Goal: Entertainment & Leisure: Consume media (video, audio)

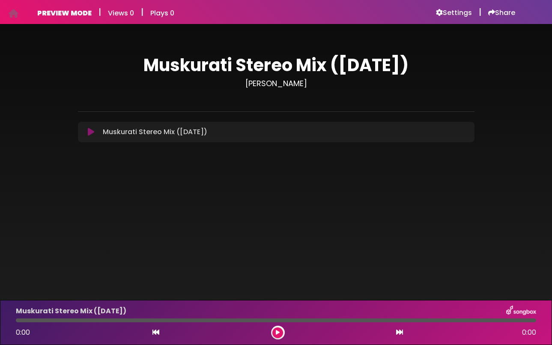
click at [93, 133] on icon at bounding box center [91, 132] width 6 height 9
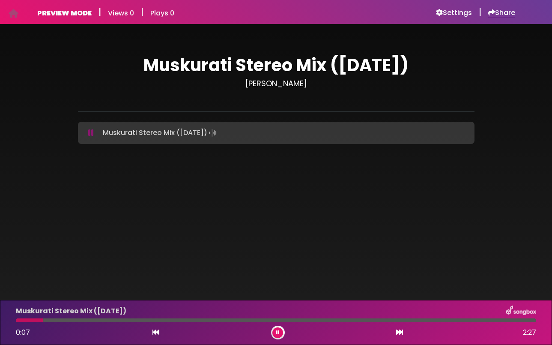
click at [508, 14] on h6 "Share" at bounding box center [502, 13] width 27 height 9
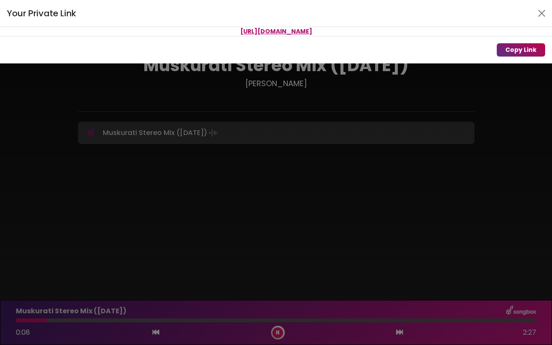
click at [516, 54] on button "Copy Link" at bounding box center [521, 49] width 48 height 13
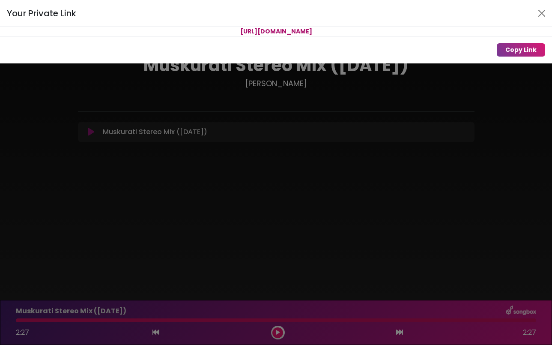
click at [91, 134] on div "Your Private Link [URL][DOMAIN_NAME] Copy Link" at bounding box center [276, 172] width 552 height 345
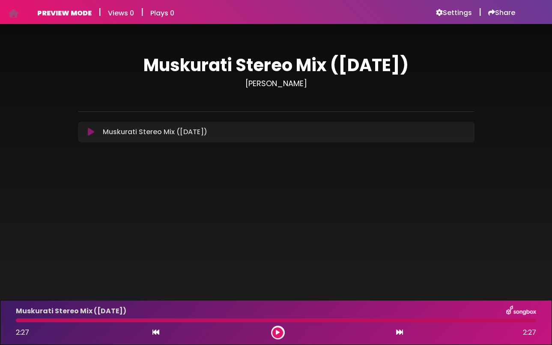
click at [93, 135] on icon at bounding box center [91, 132] width 6 height 9
click at [23, 322] on div at bounding box center [276, 320] width 521 height 4
click at [282, 334] on button at bounding box center [278, 332] width 11 height 11
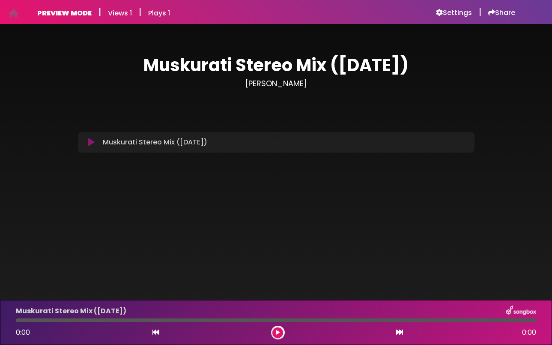
click at [93, 142] on icon at bounding box center [91, 142] width 6 height 9
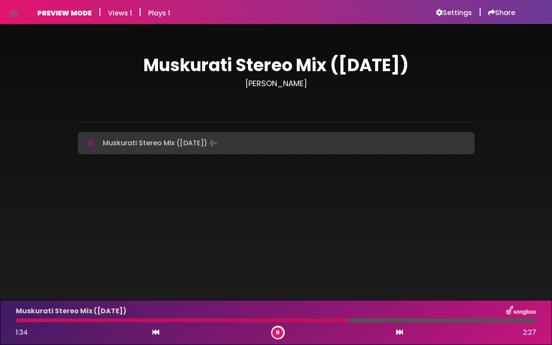
click at [16, 321] on div at bounding box center [182, 320] width 333 height 4
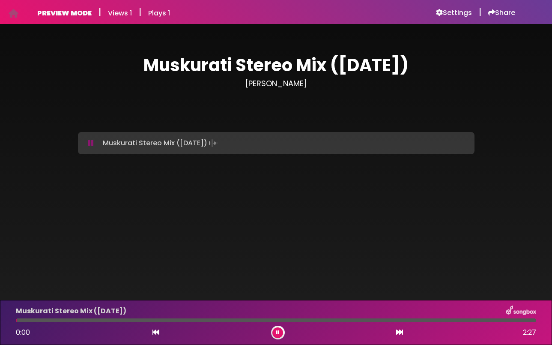
click at [16, 321] on div at bounding box center [16, 320] width 1 height 4
click at [20, 321] on div at bounding box center [68, 320] width 105 height 4
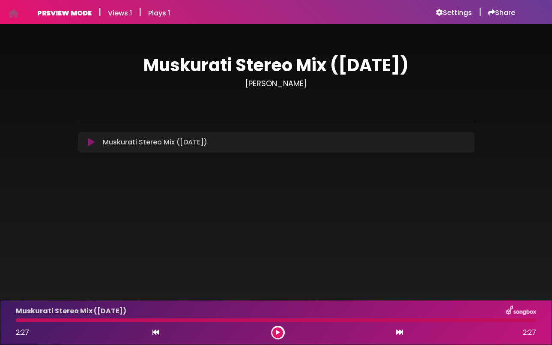
click at [87, 141] on button at bounding box center [91, 142] width 16 height 9
click at [283, 330] on div at bounding box center [278, 333] width 14 height 14
click at [282, 332] on button at bounding box center [278, 332] width 11 height 11
